Goal: Information Seeking & Learning: Learn about a topic

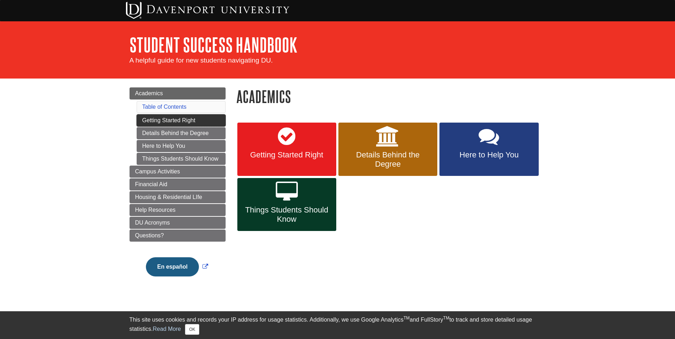
click at [188, 118] on link "Getting Started Right" at bounding box center [181, 121] width 89 height 12
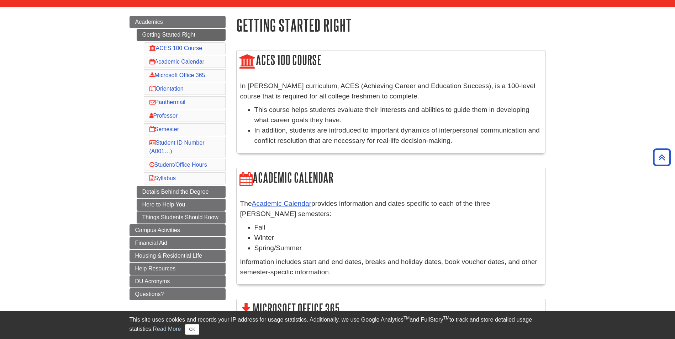
scroll to position [47, 0]
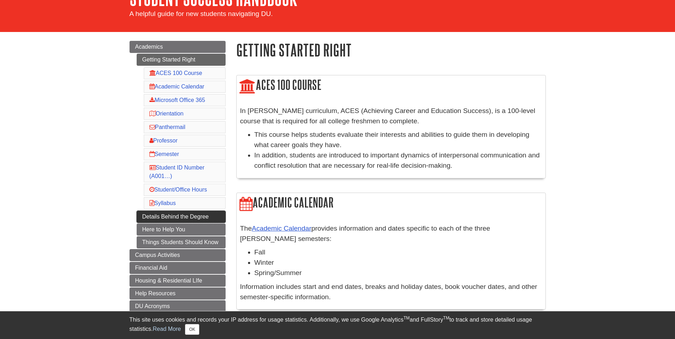
click at [173, 216] on link "Details Behind the Degree" at bounding box center [181, 217] width 89 height 12
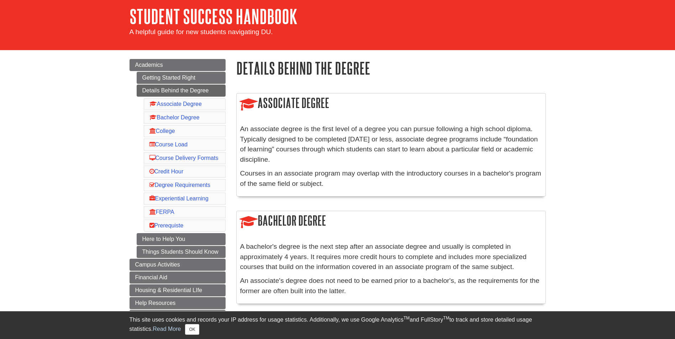
scroll to position [71, 0]
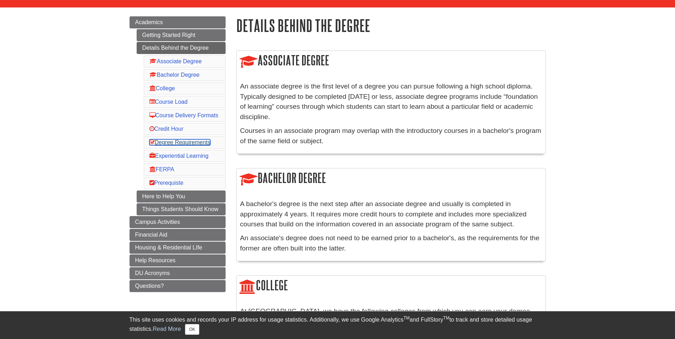
click at [177, 146] on link "Degree Requirements" at bounding box center [179, 142] width 61 height 6
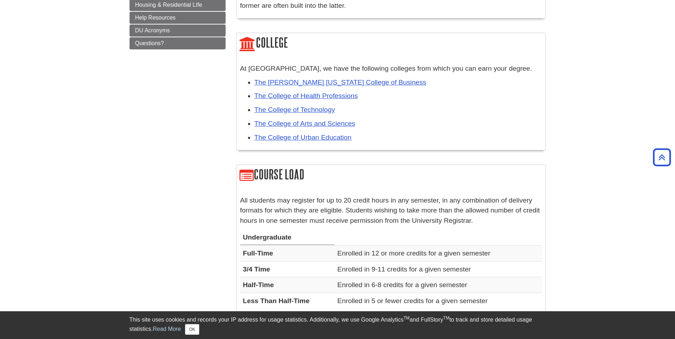
scroll to position [279, 0]
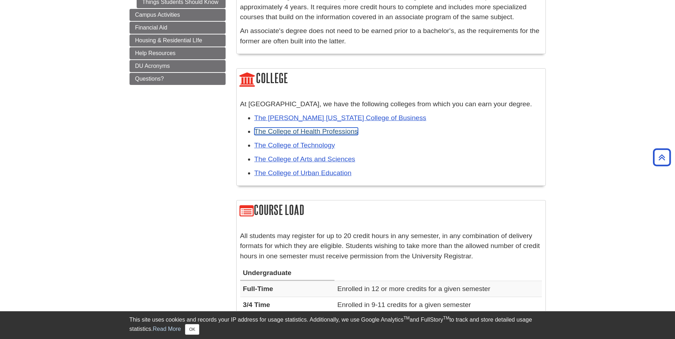
click at [291, 133] on link "The College of Health Professions" at bounding box center [306, 131] width 104 height 7
